Goal: Find specific page/section: Find specific page/section

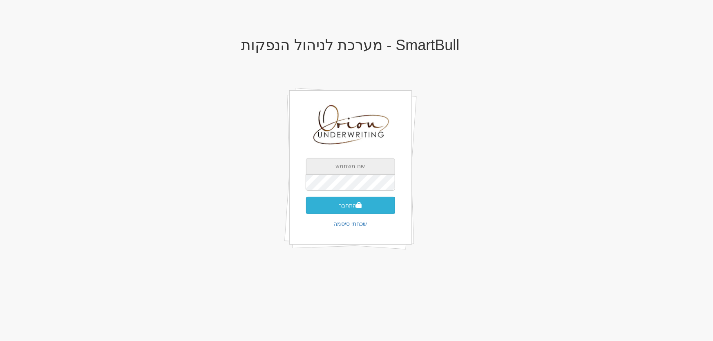
type input "[EMAIL_ADDRESS][DOMAIN_NAME]"
click at [365, 206] on button "התחבר" at bounding box center [350, 205] width 89 height 17
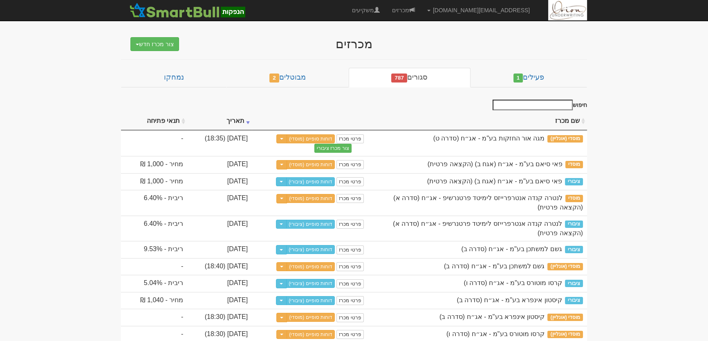
scroll to position [1970, 0]
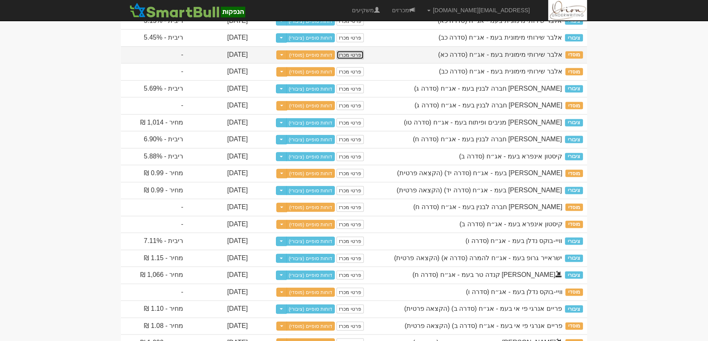
click at [363, 60] on link "פרטי מכרז" at bounding box center [349, 55] width 27 height 9
